Goal: Information Seeking & Learning: Check status

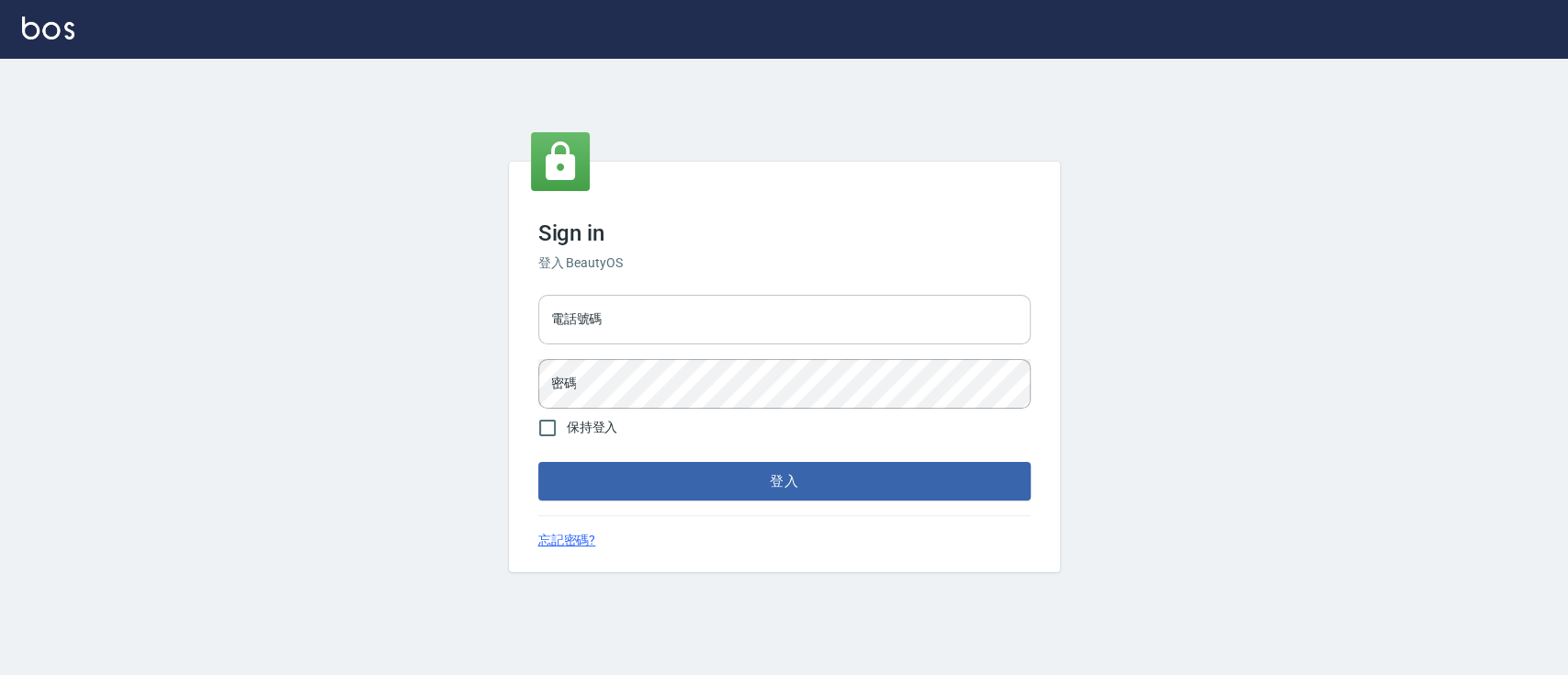
click at [658, 316] on input "電話號碼" at bounding box center [785, 319] width 493 height 50
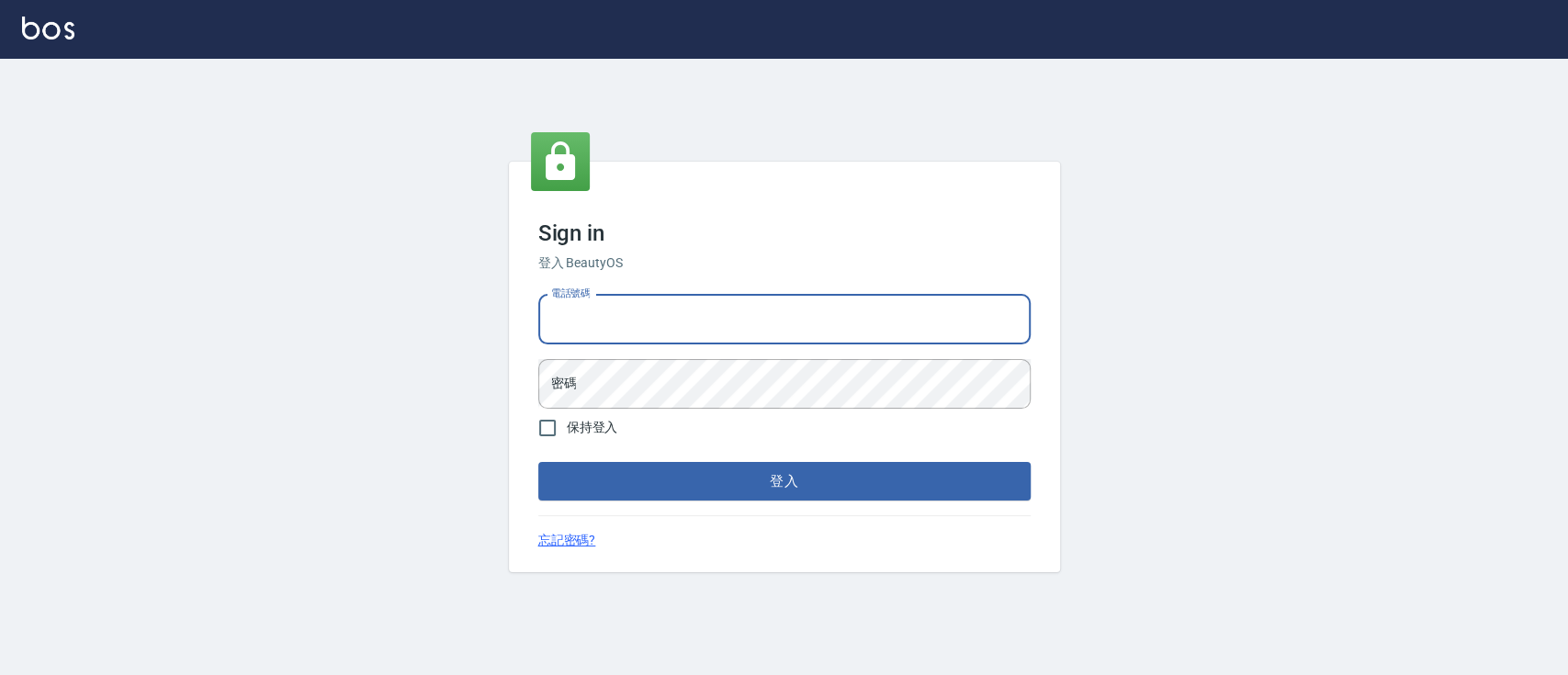
type input "0936904311"
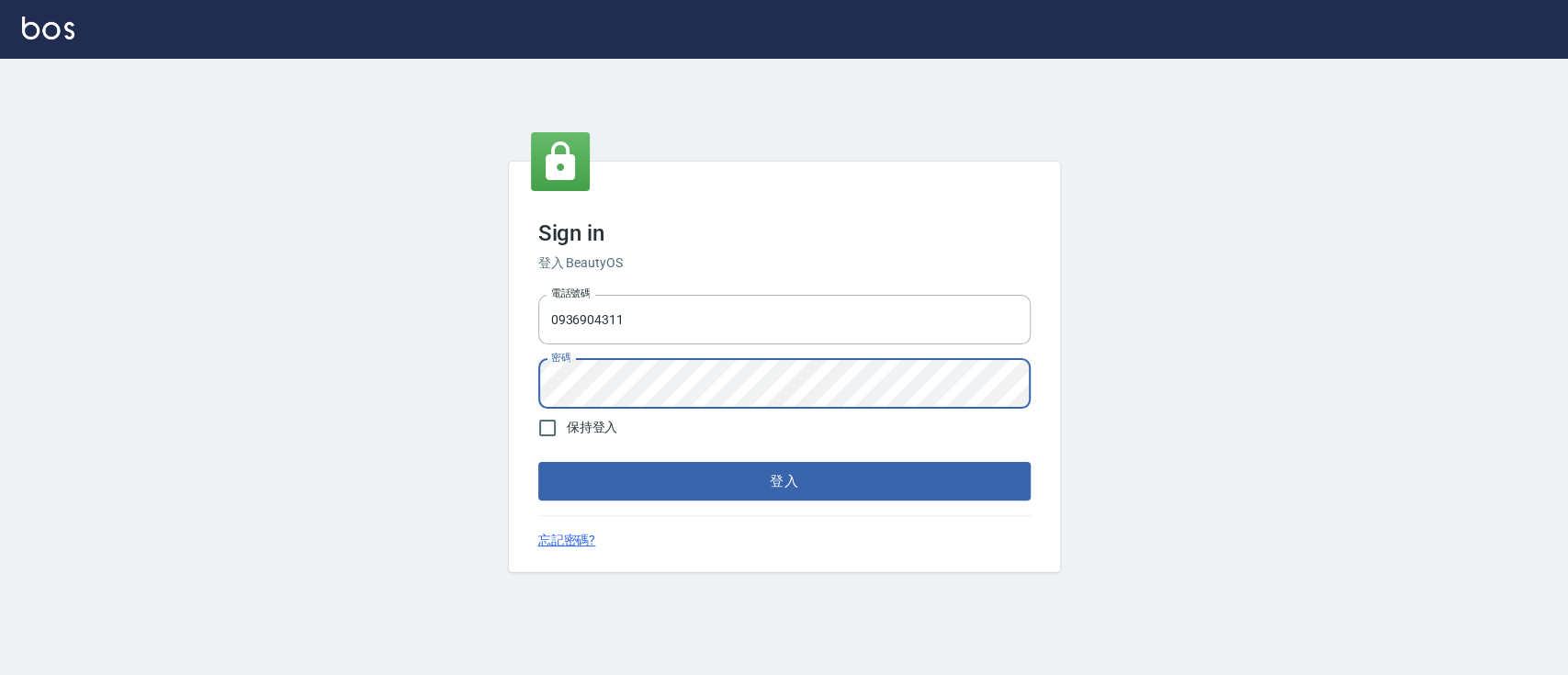
click at [539, 462] on button "登入" at bounding box center [785, 480] width 493 height 38
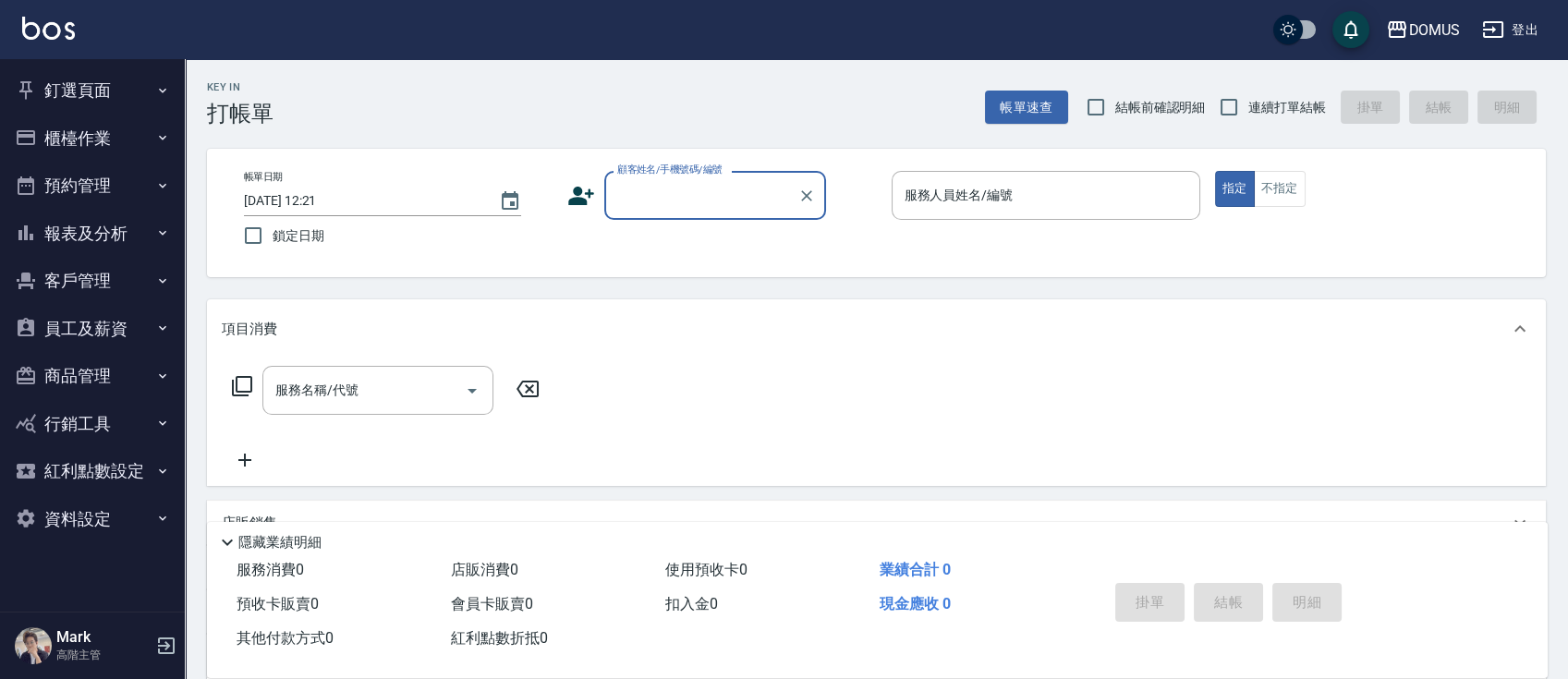
click at [89, 99] on button "釘選頁面" at bounding box center [92, 90] width 170 height 48
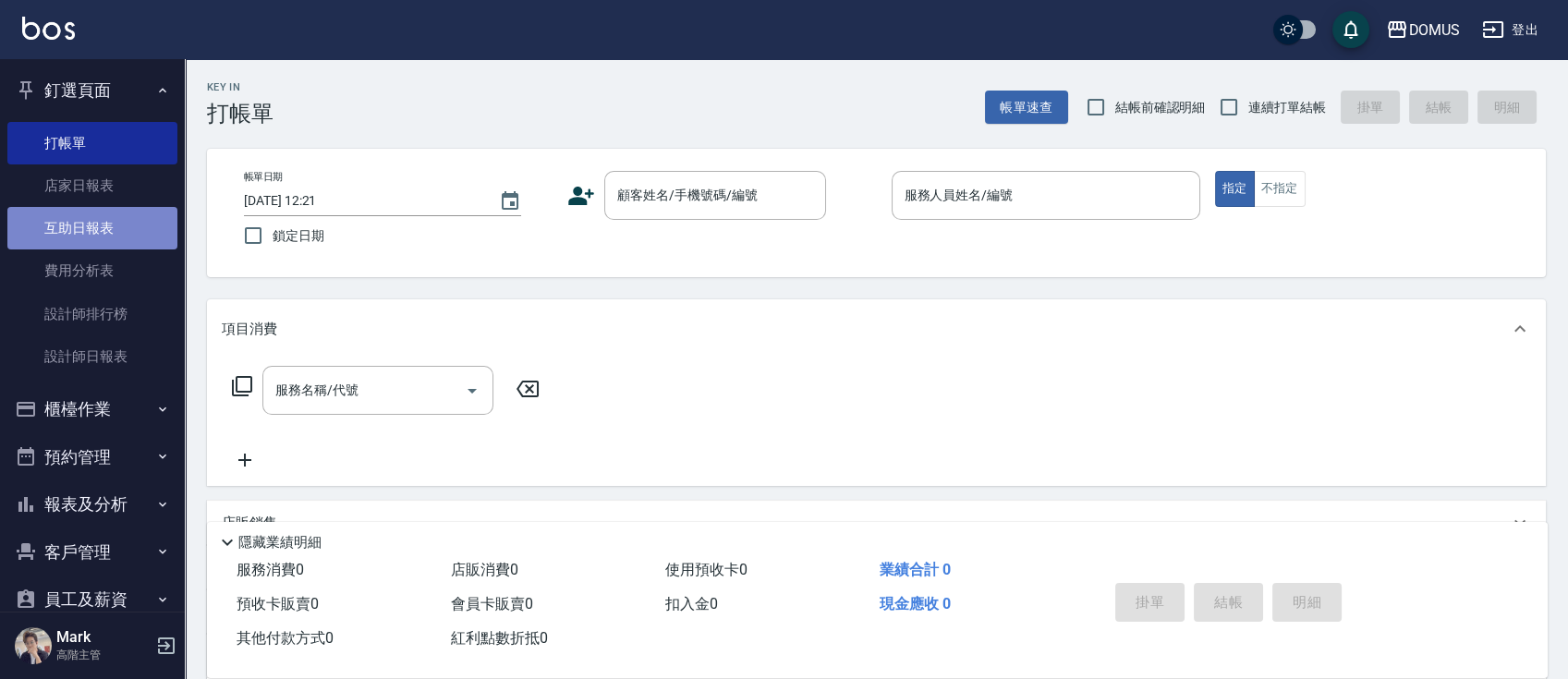
click at [107, 207] on link "互助日報表" at bounding box center [92, 228] width 170 height 42
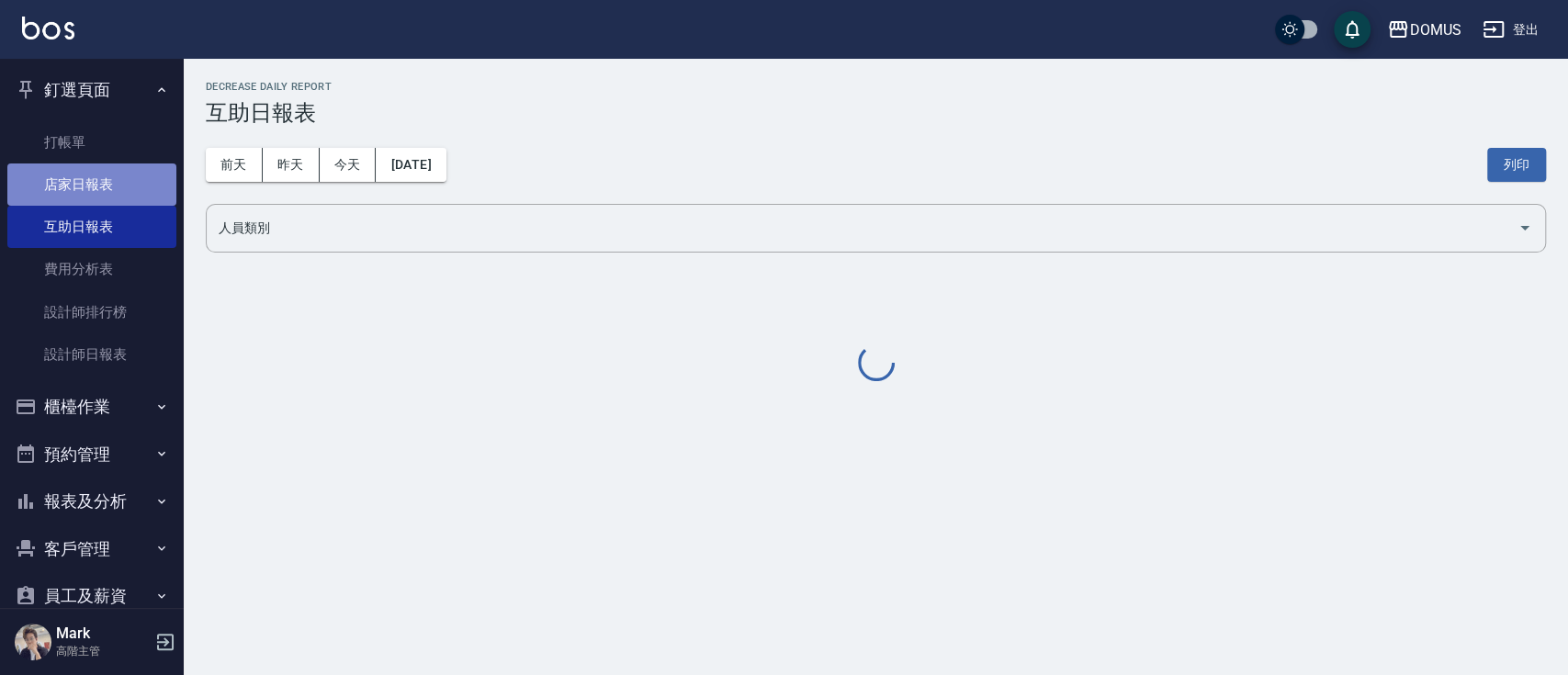
click at [113, 193] on link "店家日報表" at bounding box center [92, 184] width 169 height 42
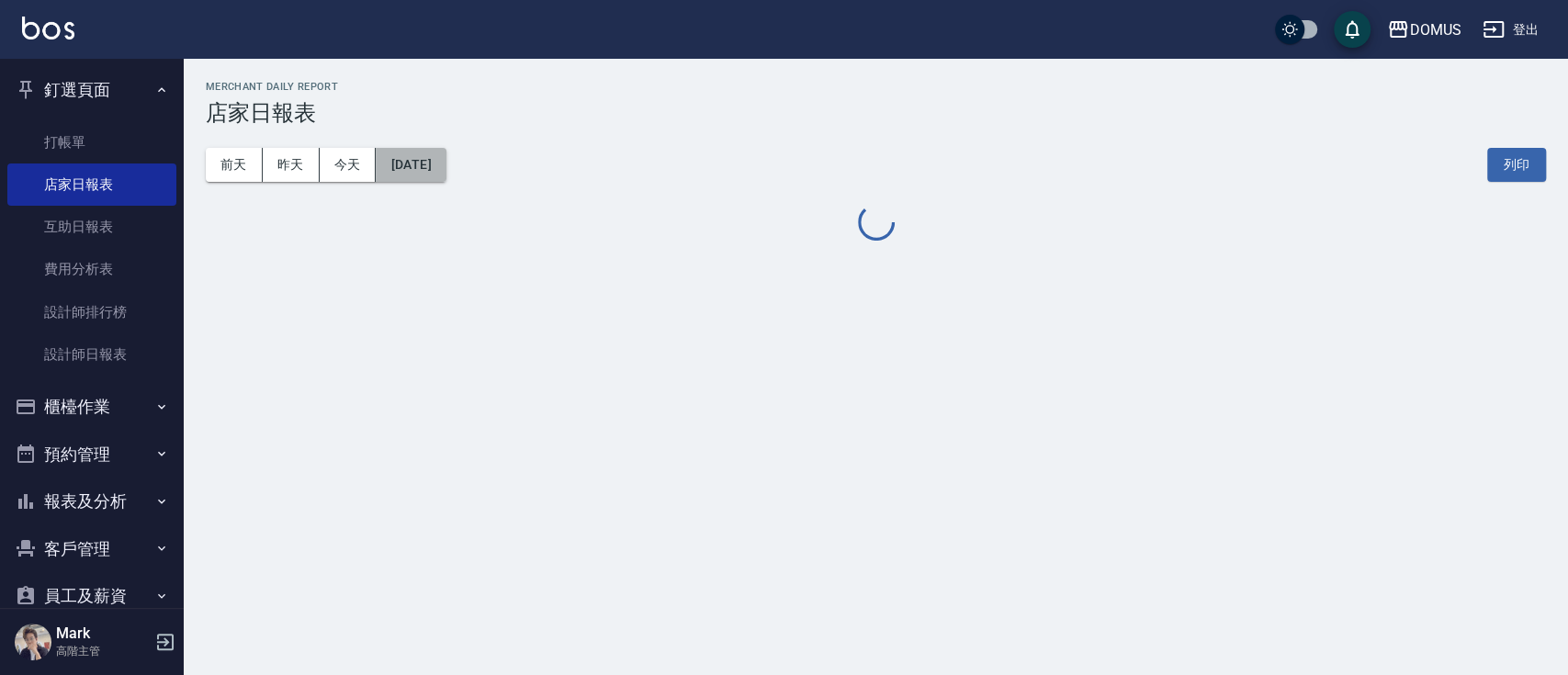
click at [437, 161] on button "[DATE]" at bounding box center [410, 165] width 70 height 34
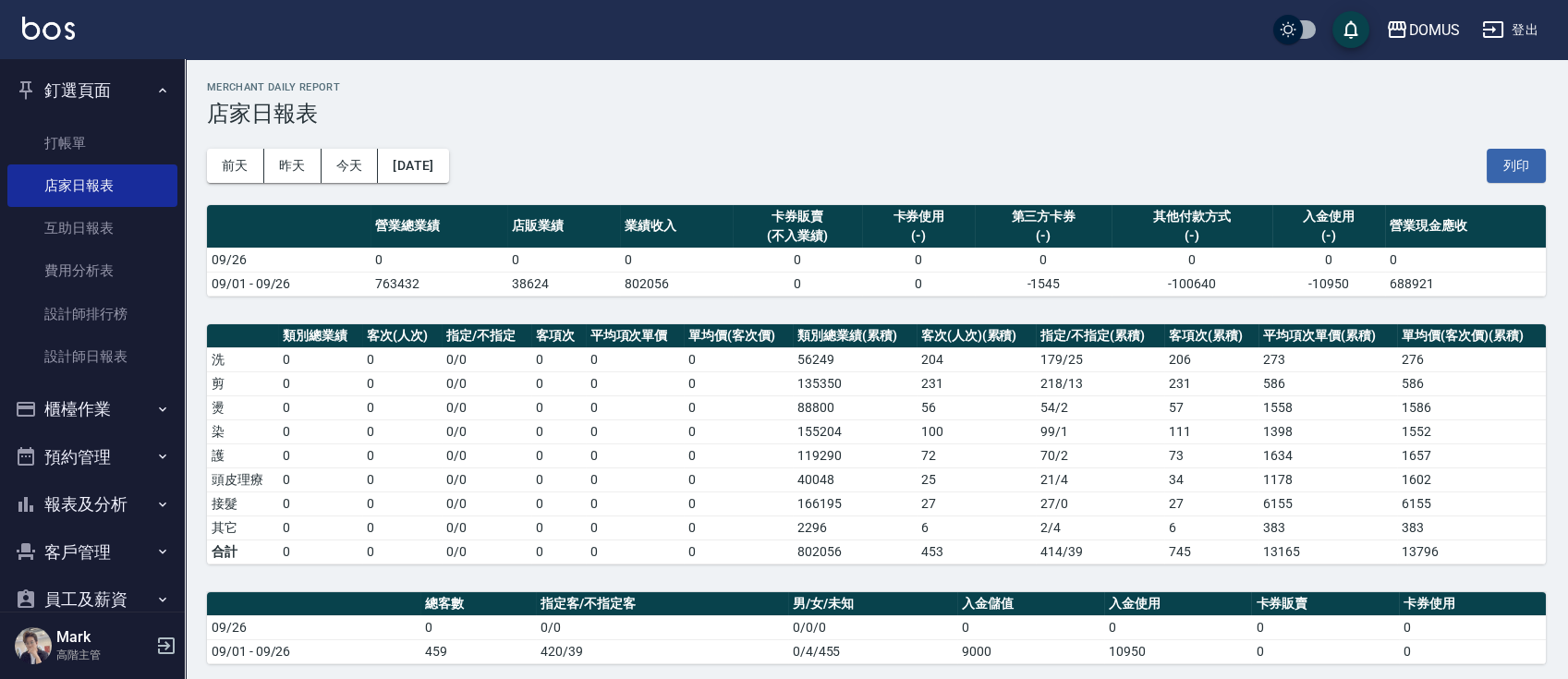
click at [712, 416] on td "0" at bounding box center [739, 407] width 109 height 24
click at [438, 158] on button "[DATE]" at bounding box center [413, 166] width 71 height 34
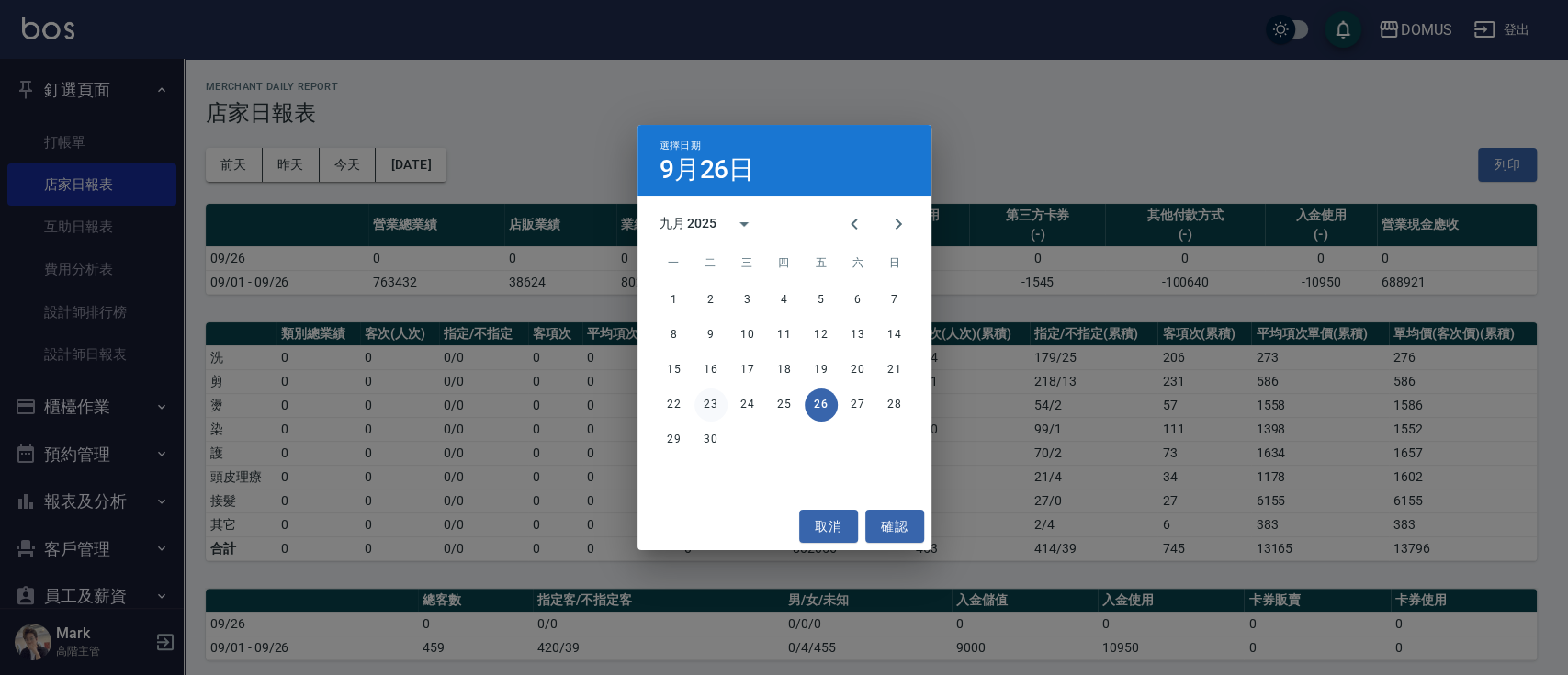
click at [717, 402] on button "23" at bounding box center [710, 404] width 33 height 33
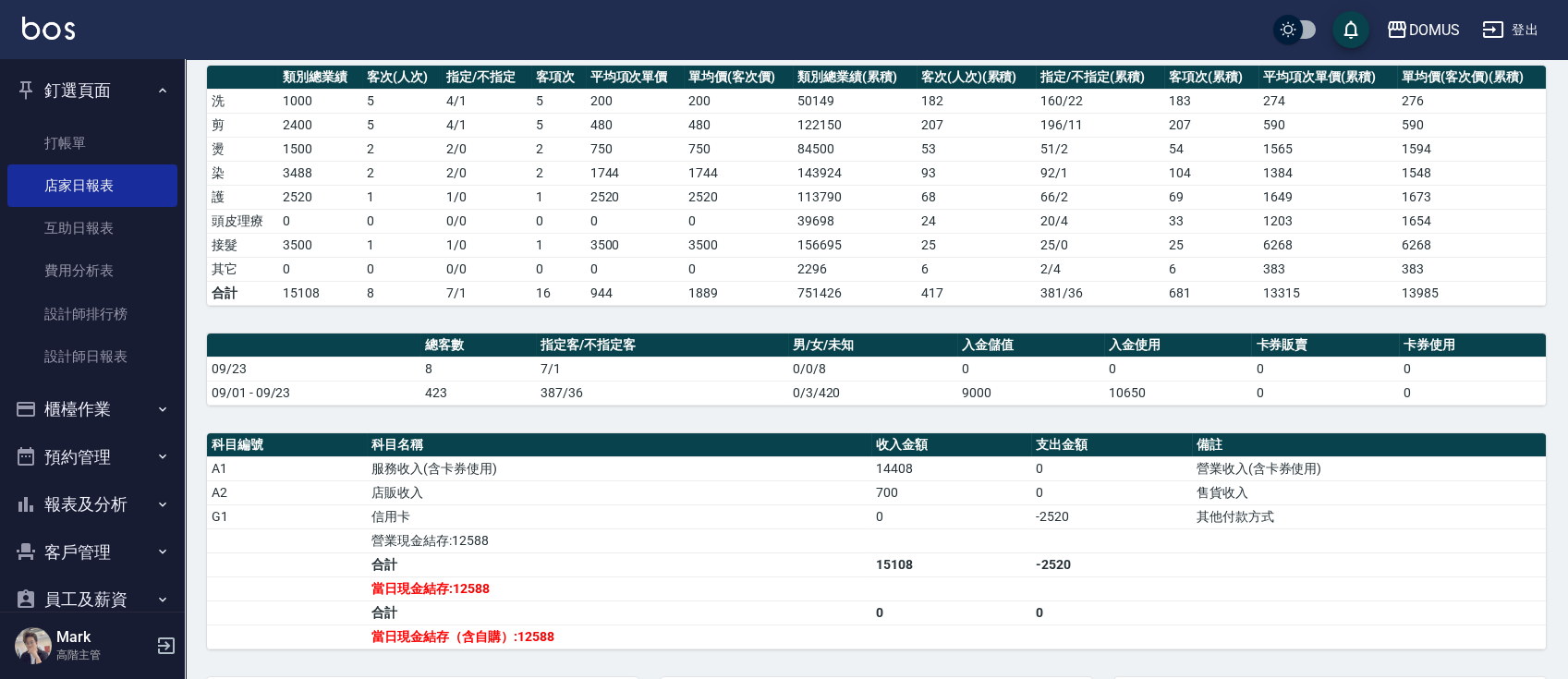
scroll to position [369, 0]
